Goal: Find specific page/section: Find specific page/section

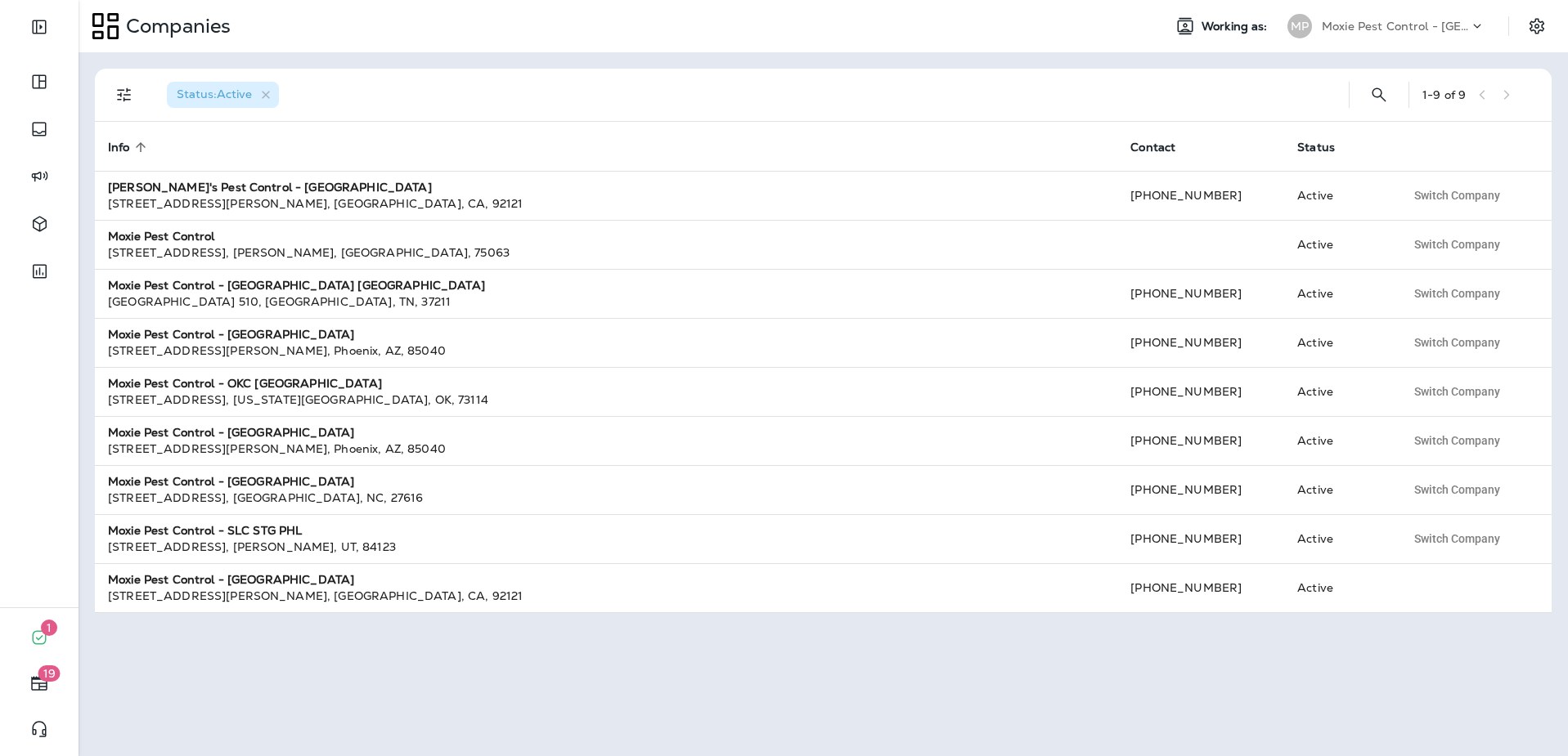
click at [1372, 25] on p "Moxie Pest Control - [GEOGRAPHIC_DATA]" at bounding box center [1395, 26] width 147 height 13
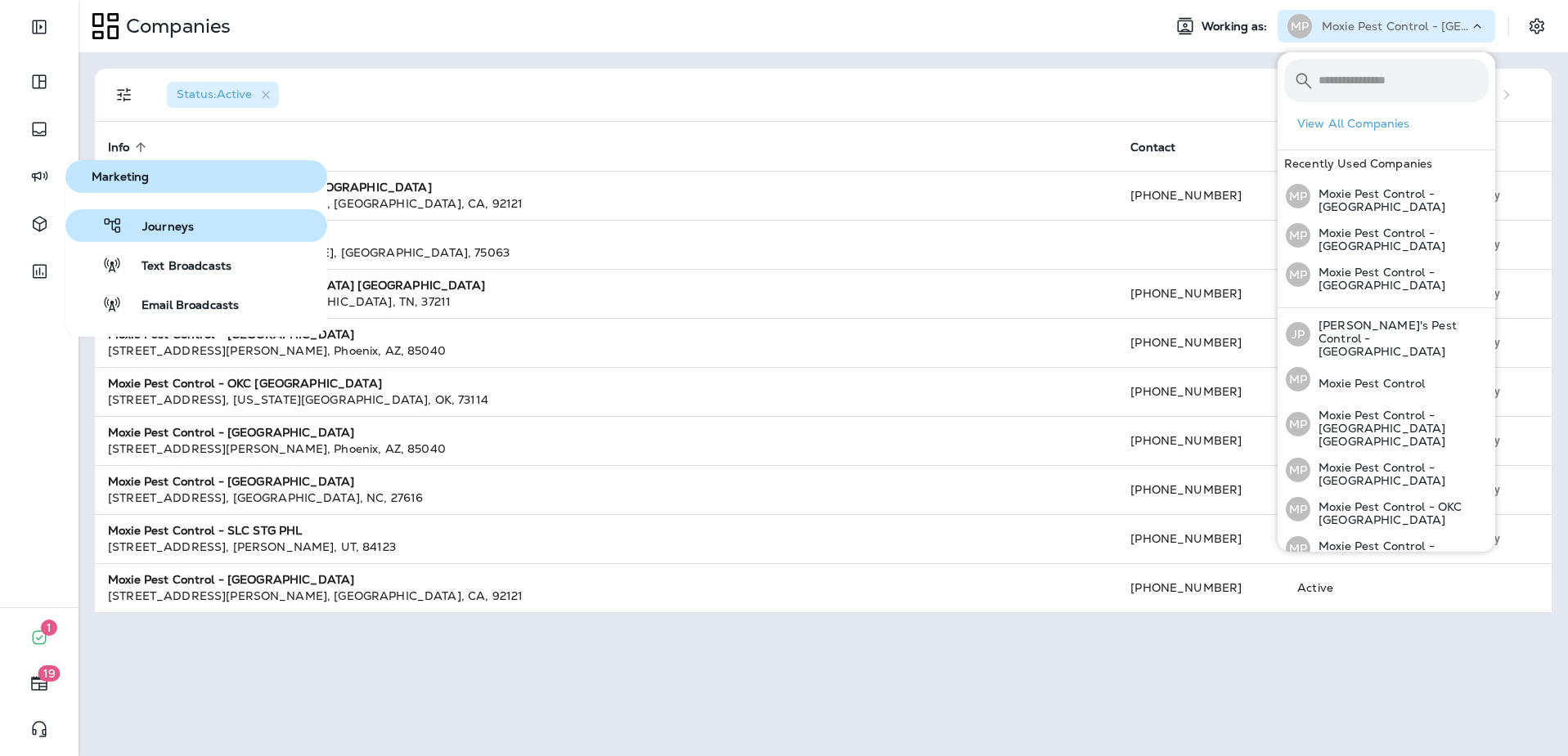
click at [170, 236] on button "Journeys" at bounding box center [196, 226] width 261 height 32
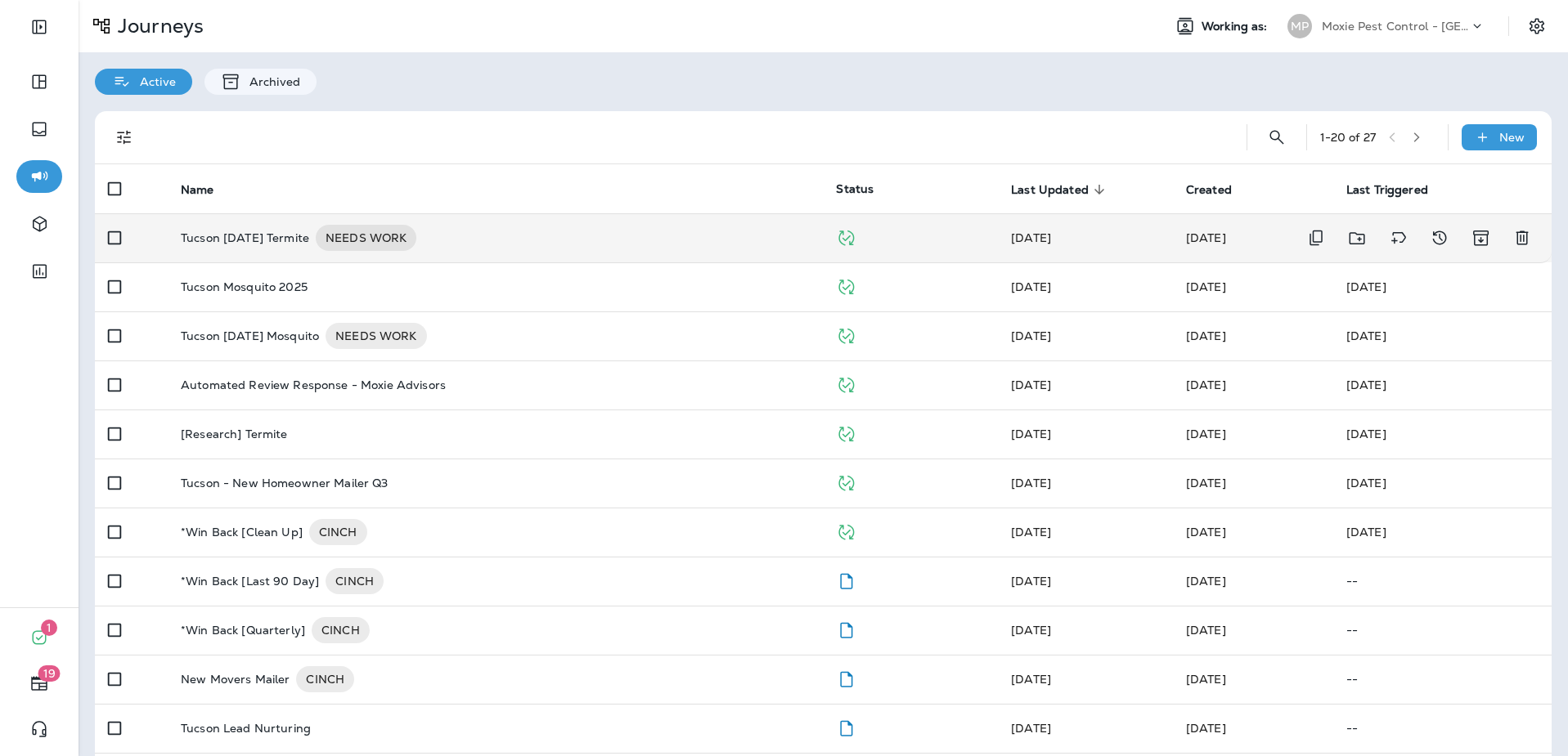
click at [608, 238] on div "Tucson [DATE] Termite NEEDS WORK" at bounding box center [495, 238] width 629 height 26
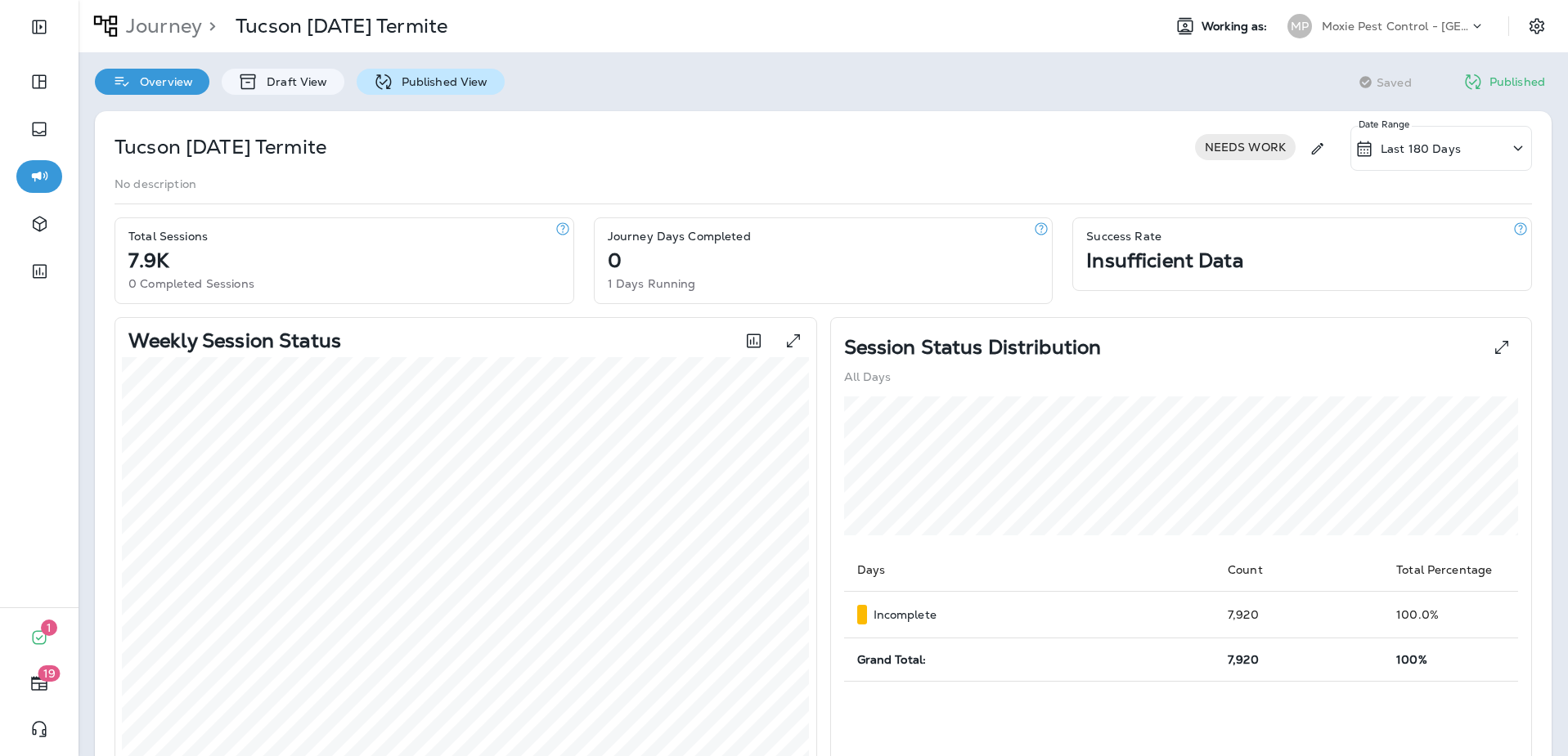
click at [413, 79] on p "Published View" at bounding box center [440, 81] width 95 height 13
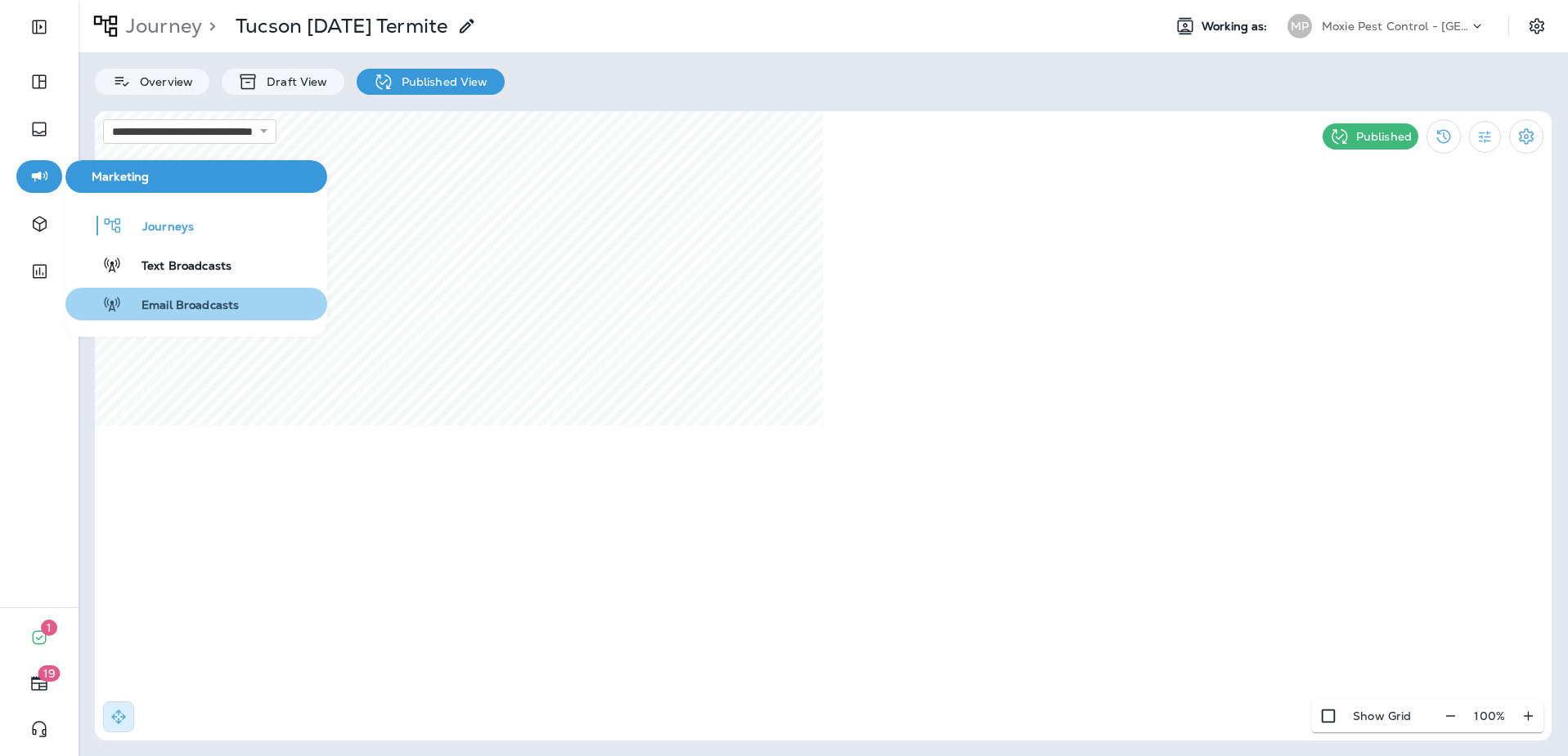
click at [153, 304] on span "Email Broadcasts" at bounding box center [180, 306] width 117 height 15
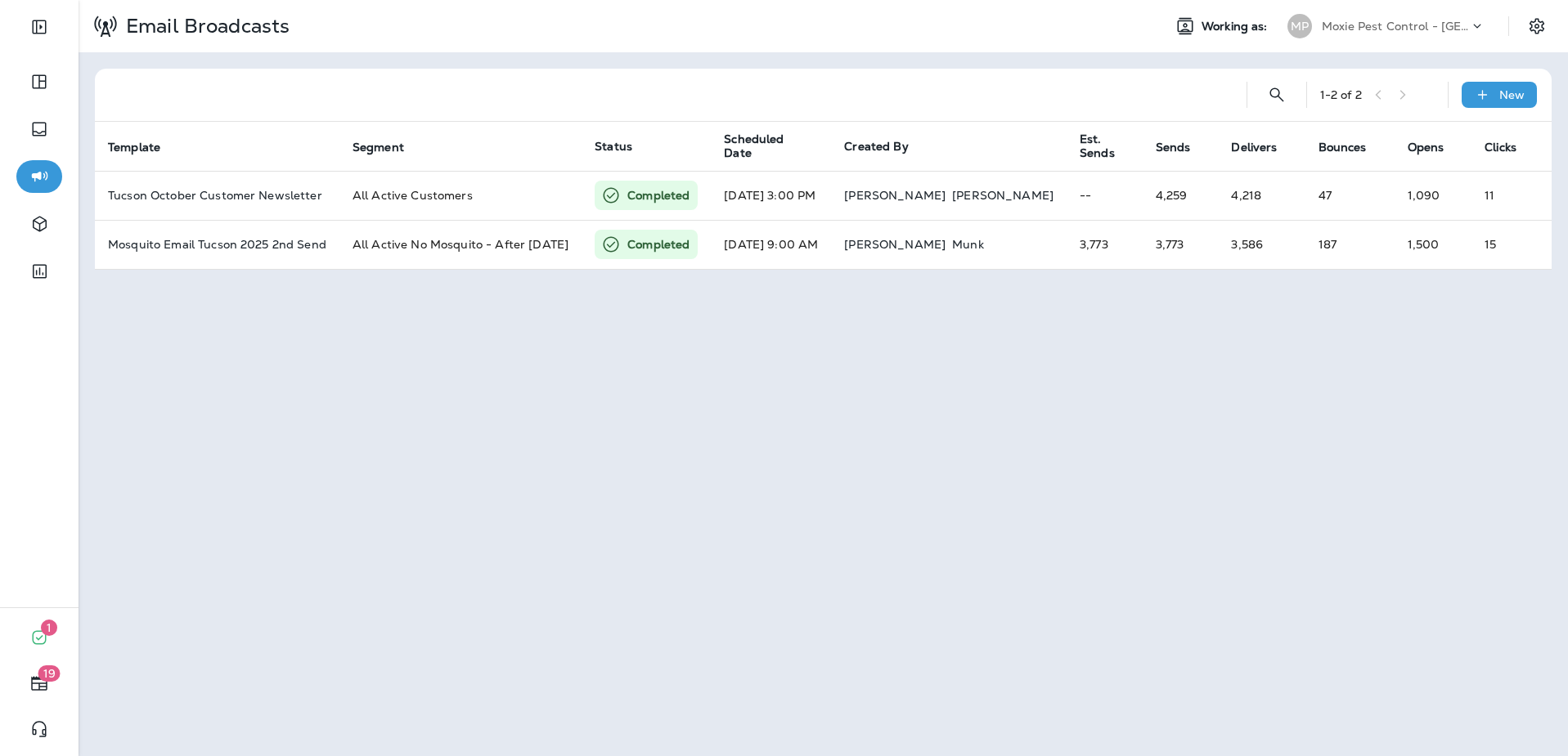
click at [1393, 21] on p "Moxie Pest Control - [GEOGRAPHIC_DATA]" at bounding box center [1395, 26] width 147 height 13
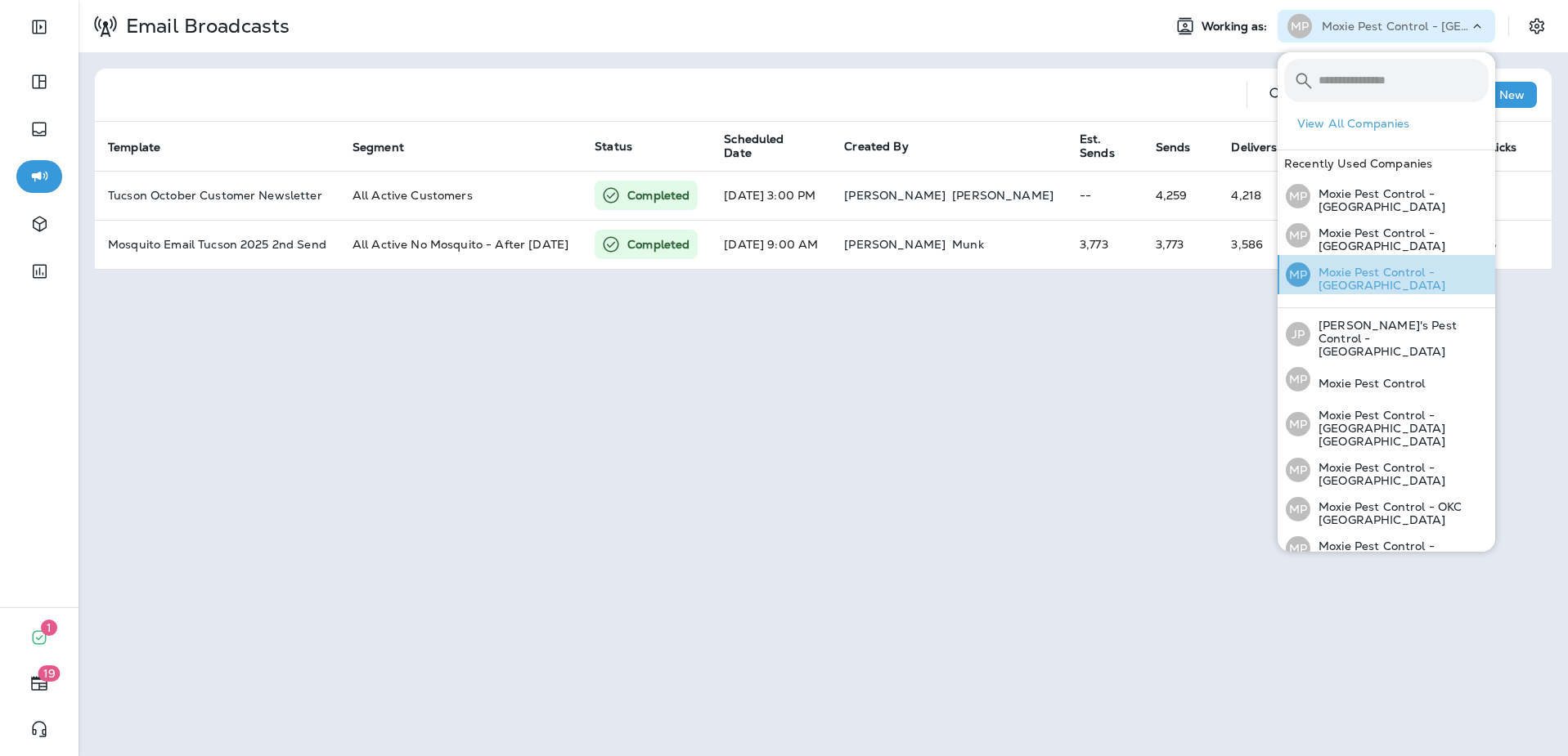
click at [1404, 278] on p "Moxie Pest Control - [GEOGRAPHIC_DATA]" at bounding box center [1399, 278] width 178 height 26
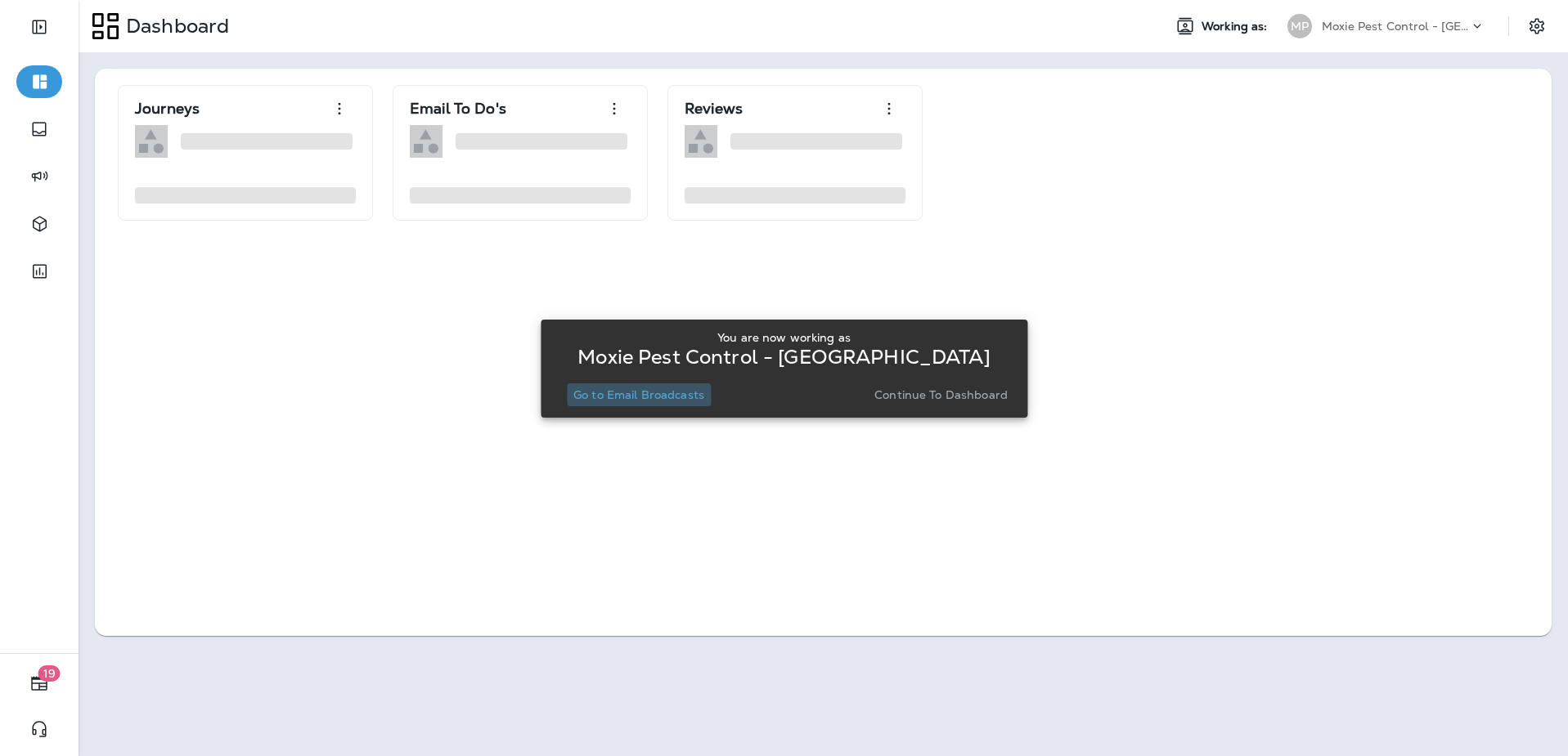
click at [610, 395] on p "Go to Email Broadcasts" at bounding box center [639, 394] width 131 height 13
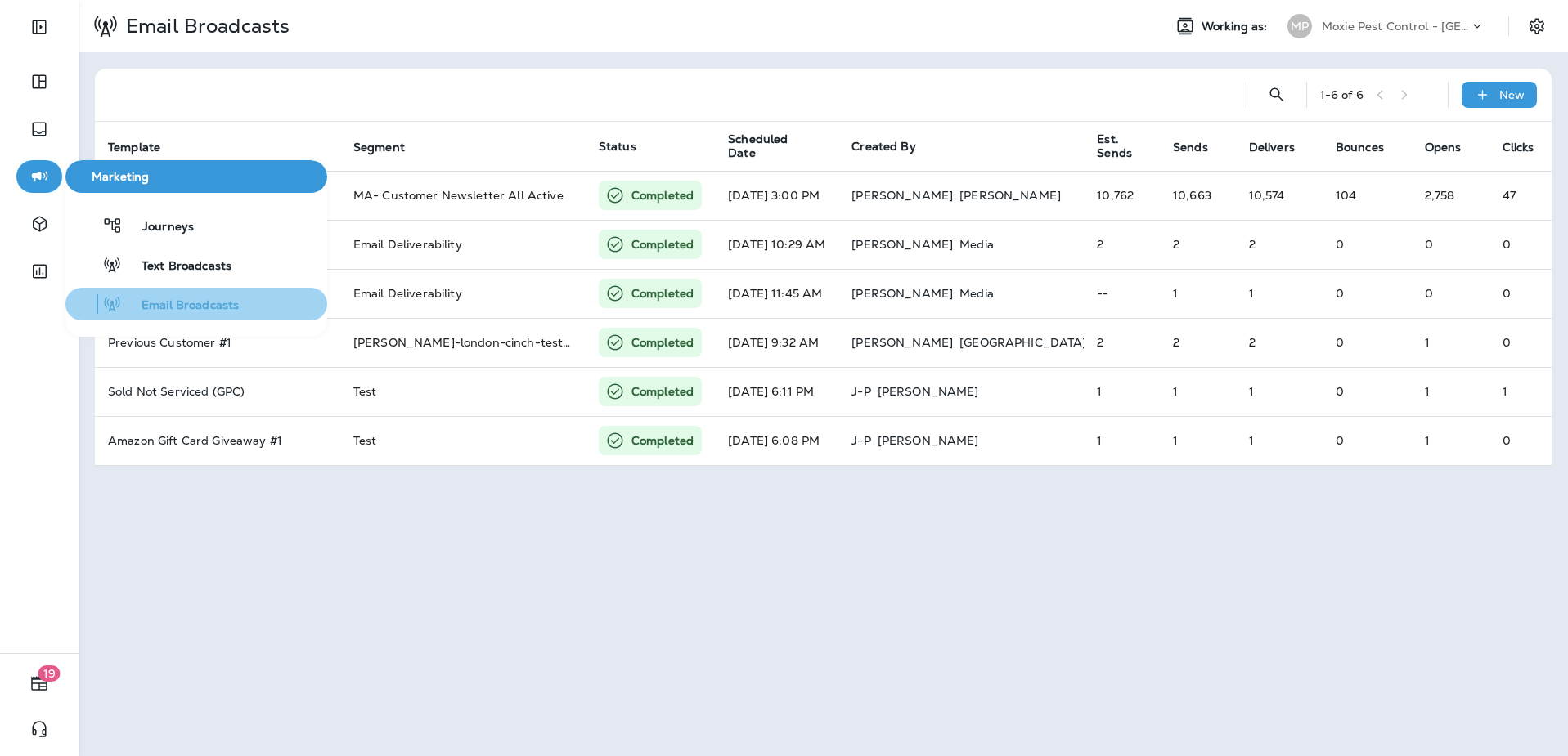
click at [202, 303] on span "Email Broadcasts" at bounding box center [180, 306] width 117 height 15
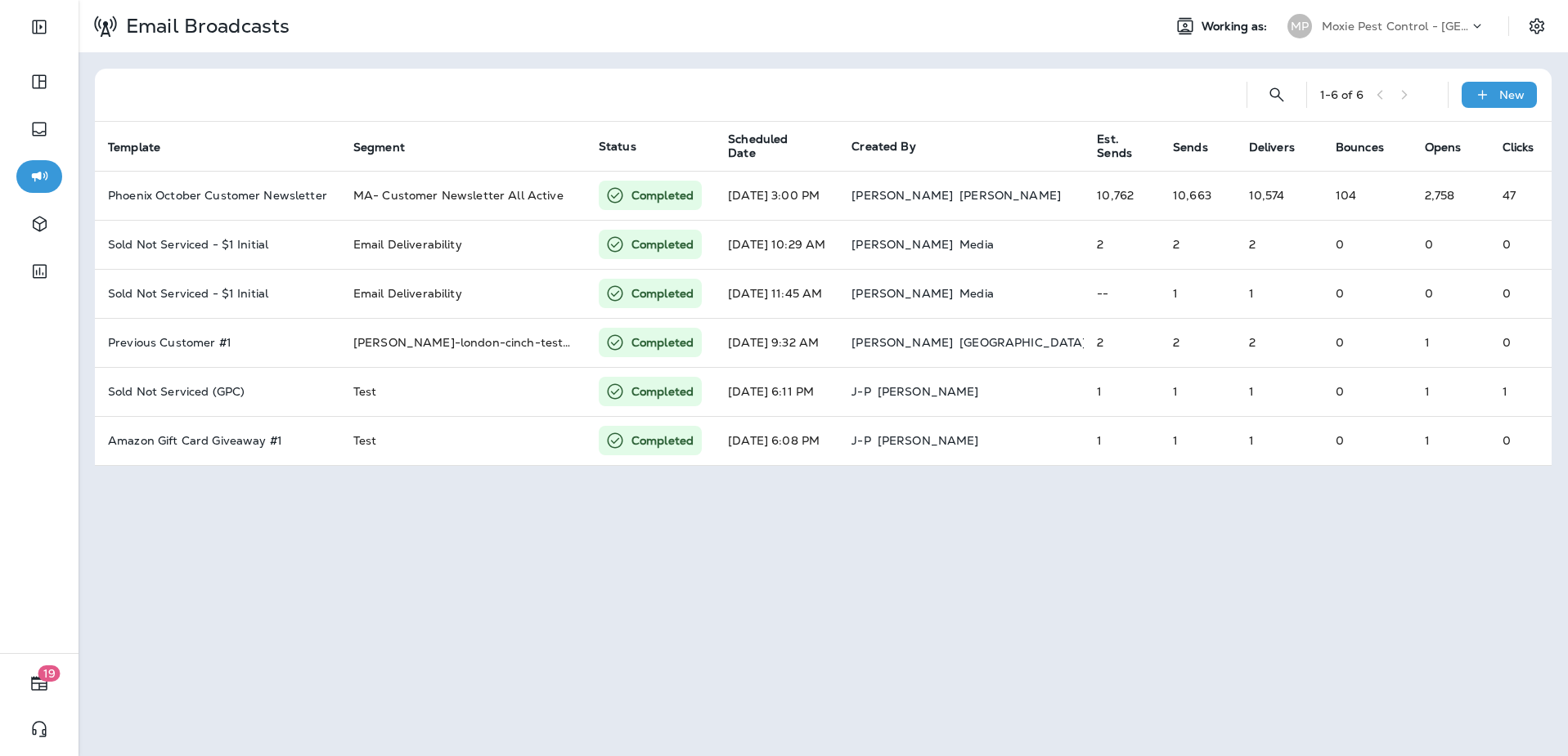
click at [938, 58] on div "1 - 6 of 6 New Template Segment Status Scheduled Date Created By Est. Sends Sen…" at bounding box center [823, 266] width 1490 height 430
click at [1157, 542] on div "Email Broadcasts Working as: MP Moxie Pest Control - [GEOGRAPHIC_DATA] 1 - 6 of…" at bounding box center [823, 378] width 1490 height 756
click at [1077, 547] on div "Email Broadcasts Working as: MP Moxie Pest Control - [GEOGRAPHIC_DATA] 1 - 6 of…" at bounding box center [823, 378] width 1490 height 756
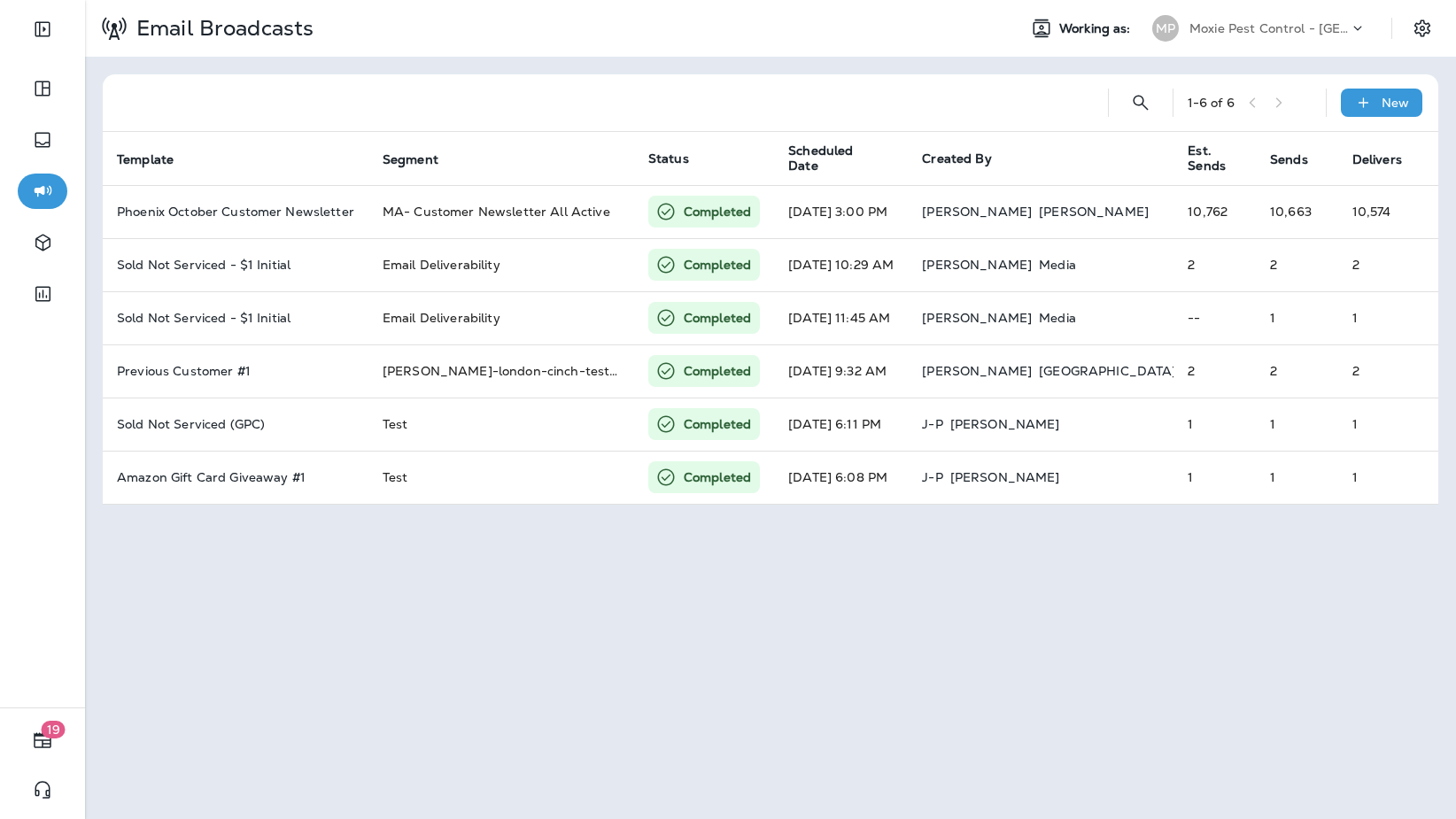
click at [791, 632] on div "Email Broadcasts Working as: MP Moxie Pest Control - [GEOGRAPHIC_DATA] 1 - 6 of…" at bounding box center [770, 410] width 1370 height 819
